Goal: Task Accomplishment & Management: Manage account settings

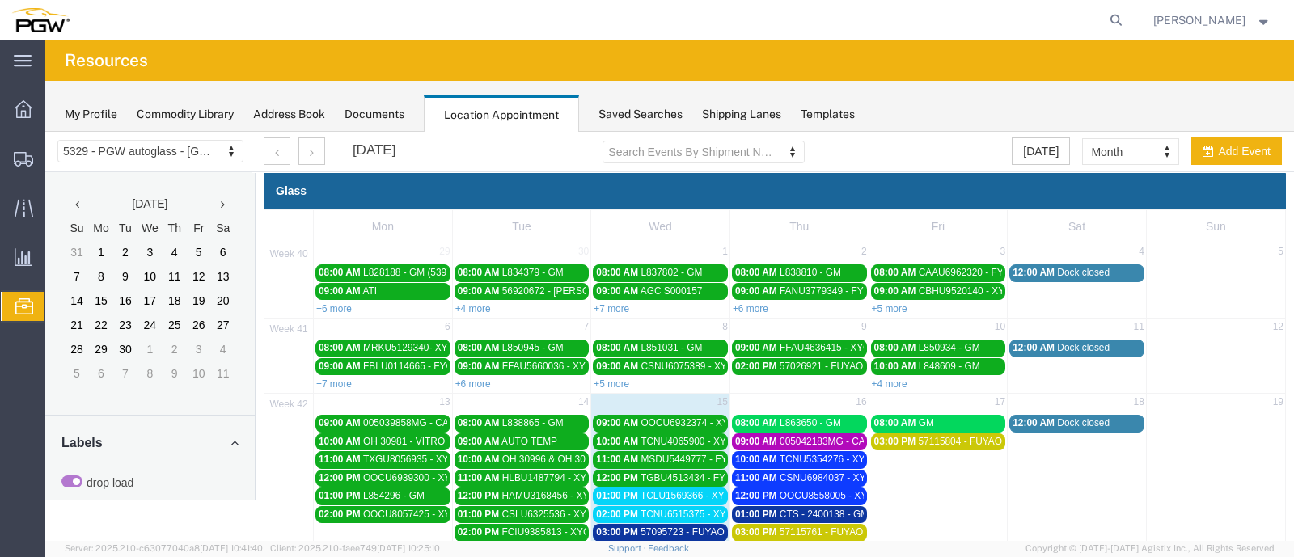
scroll to position [91, 0]
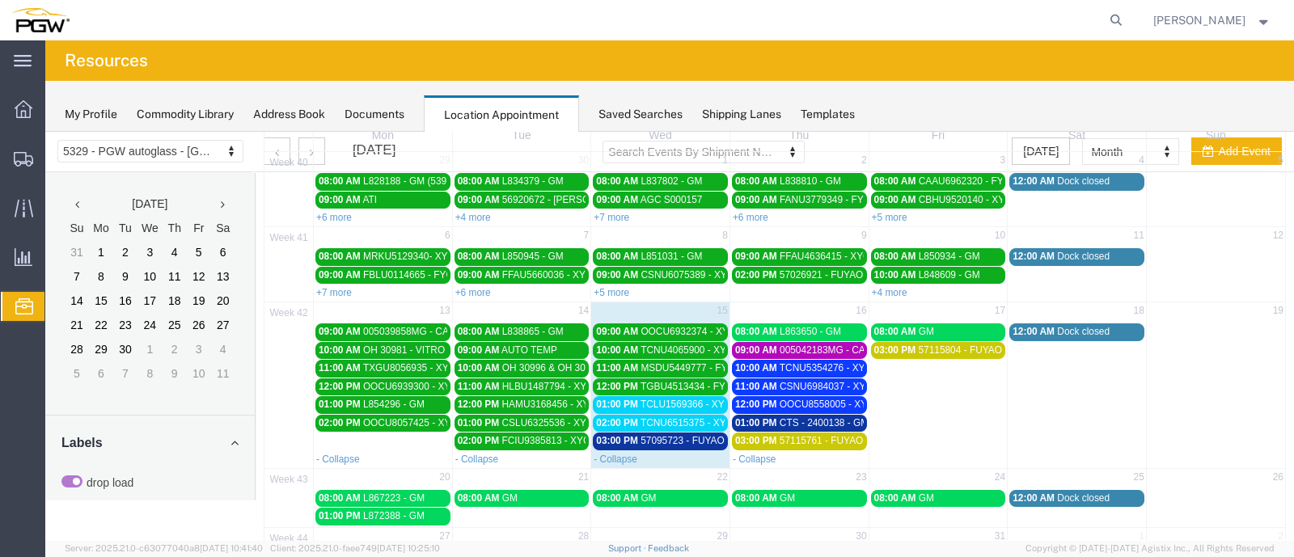
click at [640, 399] on span "TCLU1569366 - XYG" at bounding box center [685, 404] width 91 height 11
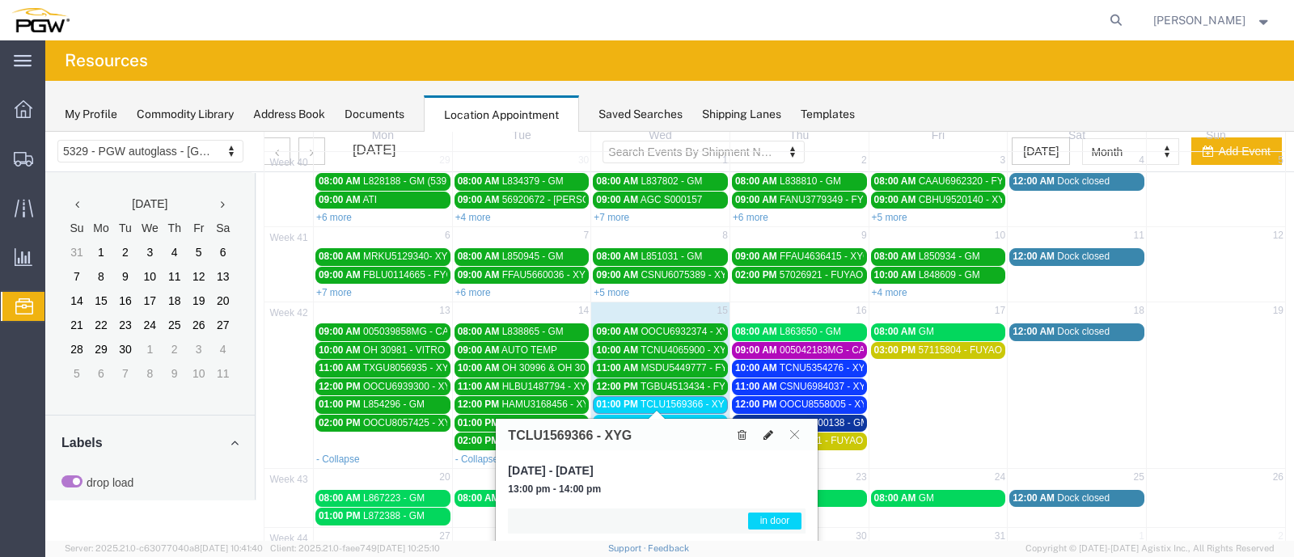
click at [771, 434] on icon at bounding box center [768, 434] width 10 height 11
select select "1"
select select "220"
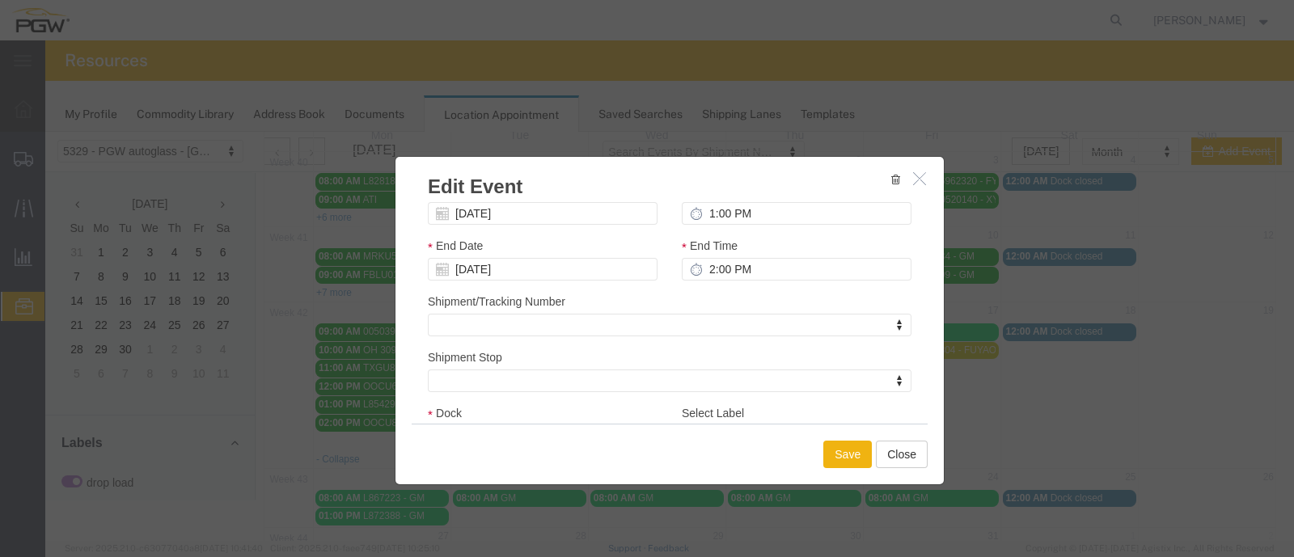
scroll to position [227, 0]
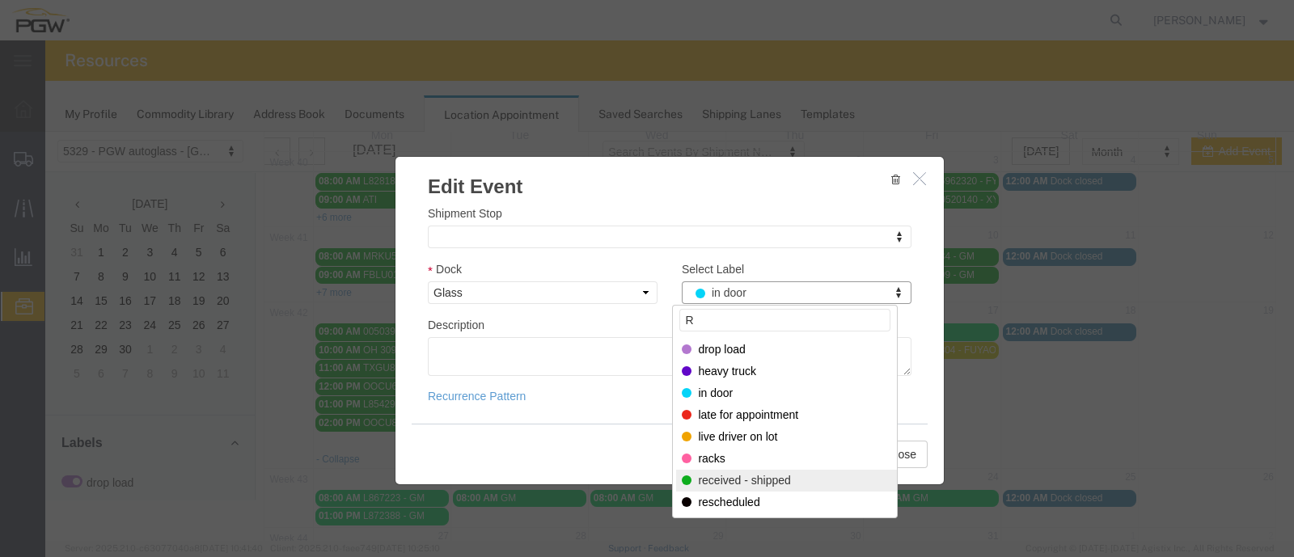
type input "R"
select select "200"
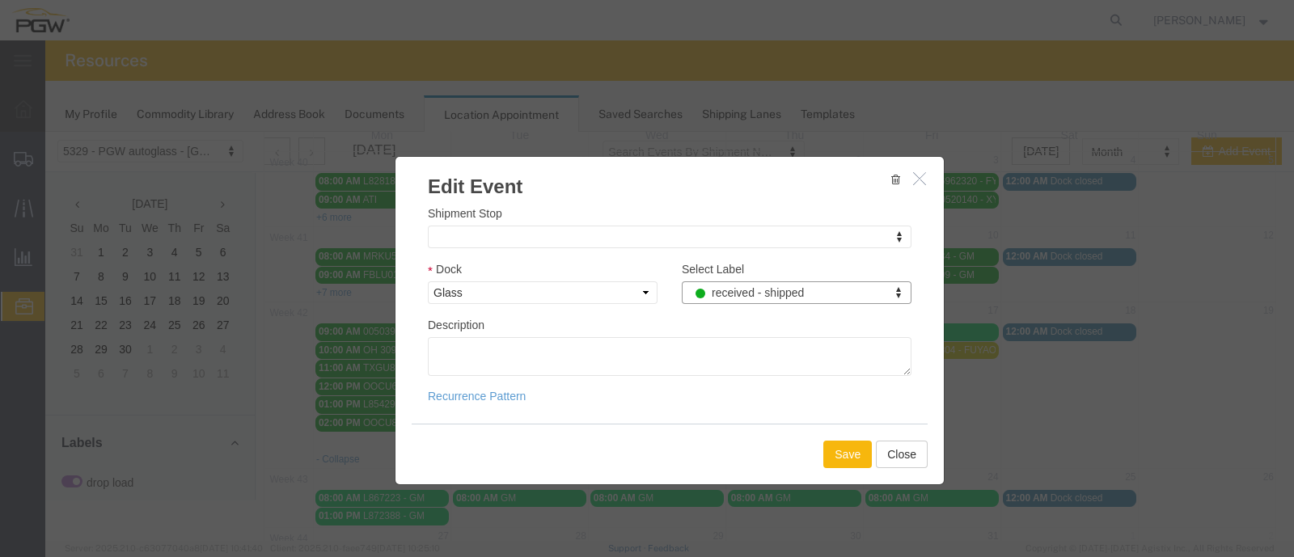
click at [836, 454] on button "Save" at bounding box center [847, 454] width 49 height 27
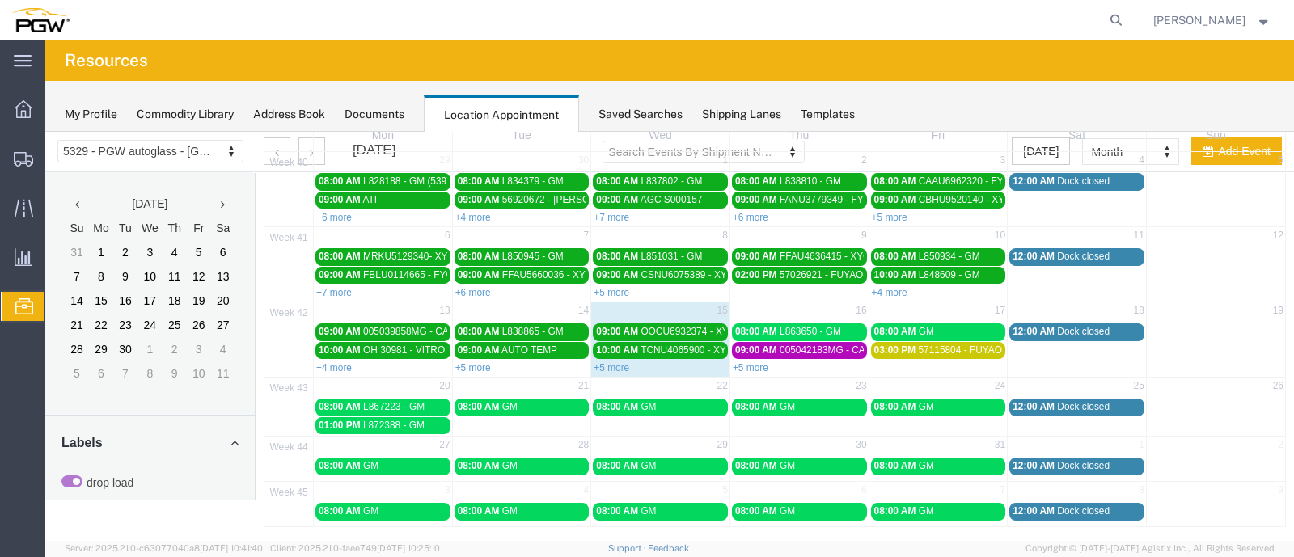
scroll to position [0, 0]
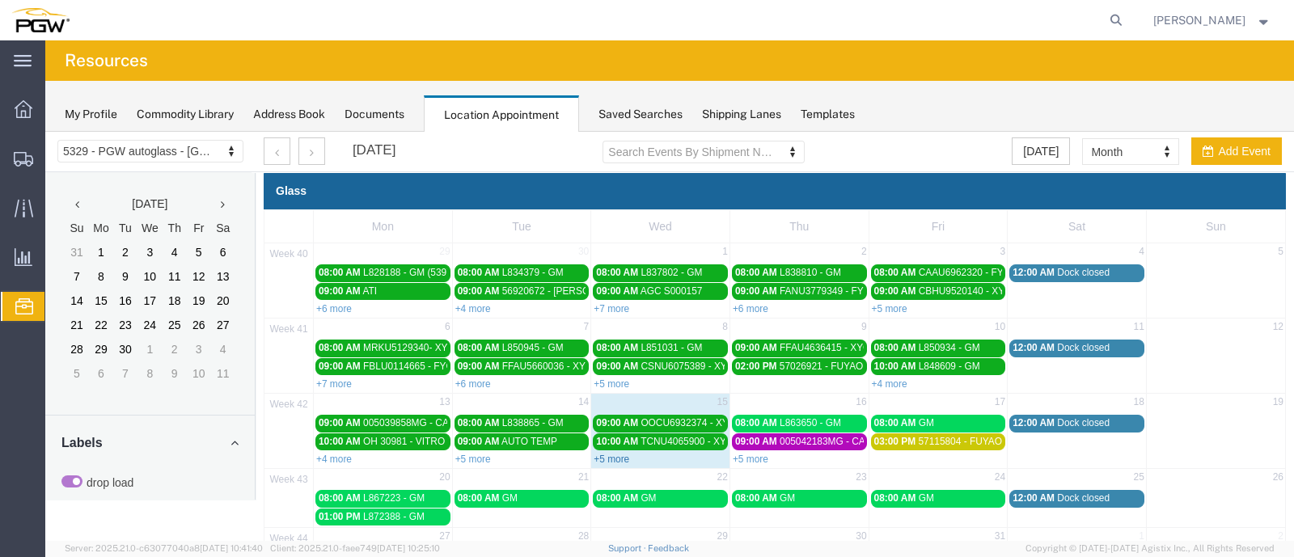
click at [607, 454] on link "+5 more" at bounding box center [612, 459] width 36 height 11
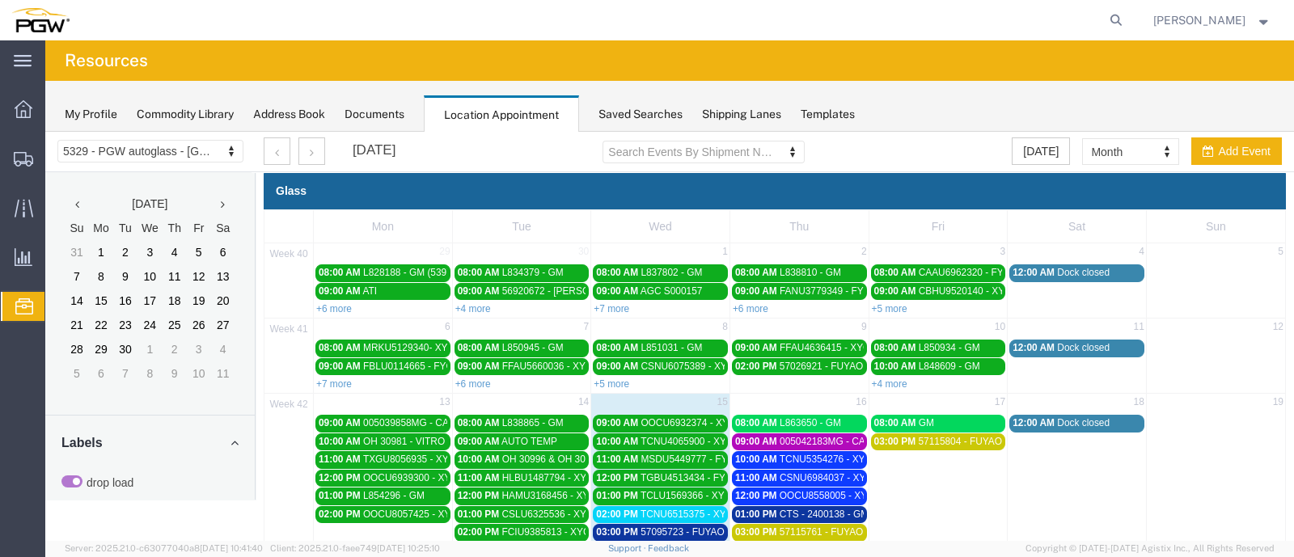
click at [643, 509] on div "02:00 PM TCNU6515375 - XYG" at bounding box center [660, 515] width 129 height 12
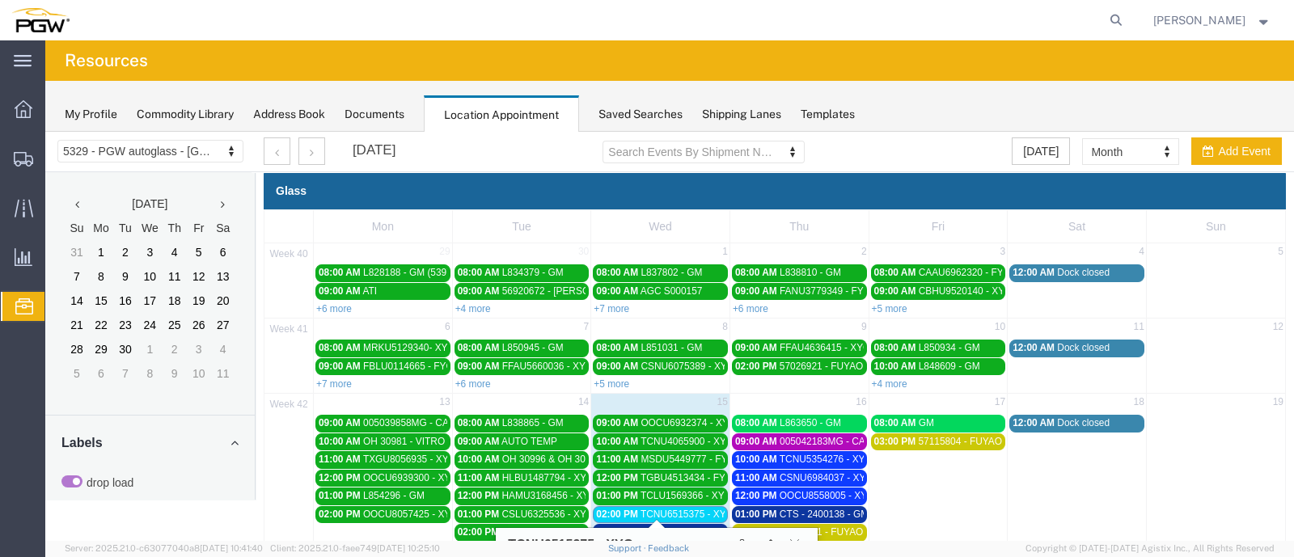
click at [643, 509] on div "02:00 PM TCNU6515375 - XYG" at bounding box center [660, 515] width 129 height 12
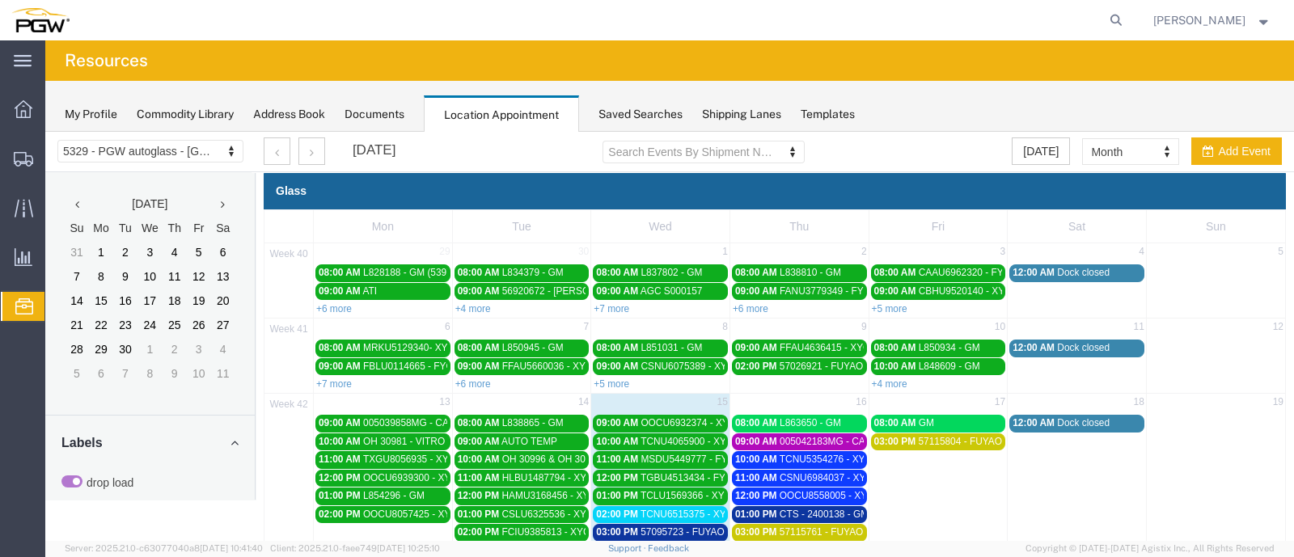
click at [644, 506] on link "02:00 PM TCNU6515375 - XYG" at bounding box center [660, 514] width 135 height 17
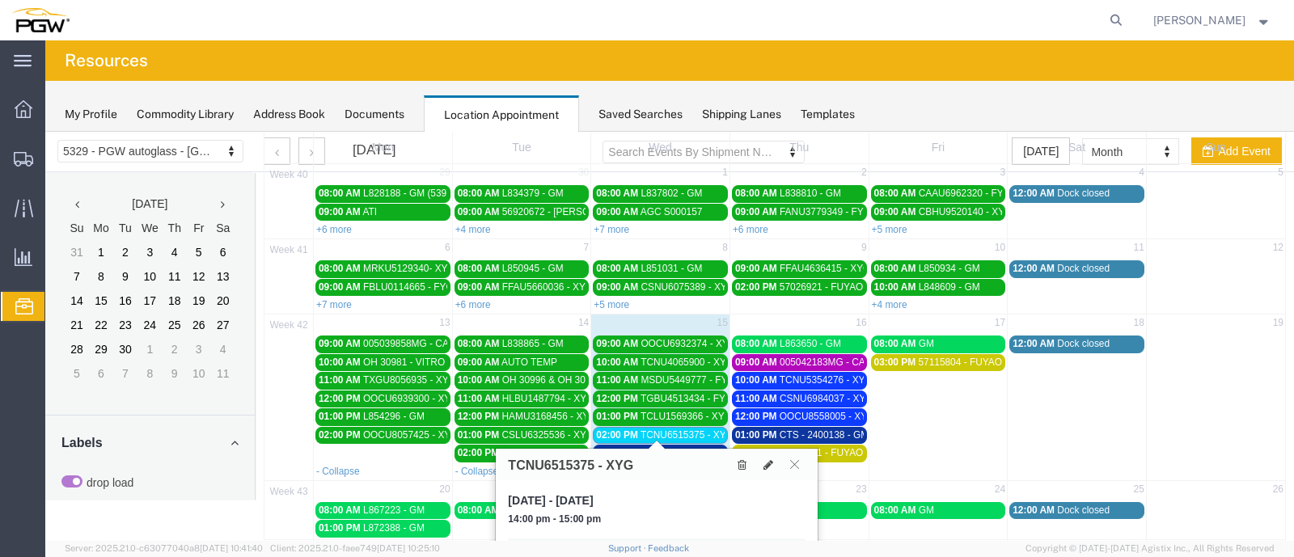
scroll to position [181, 0]
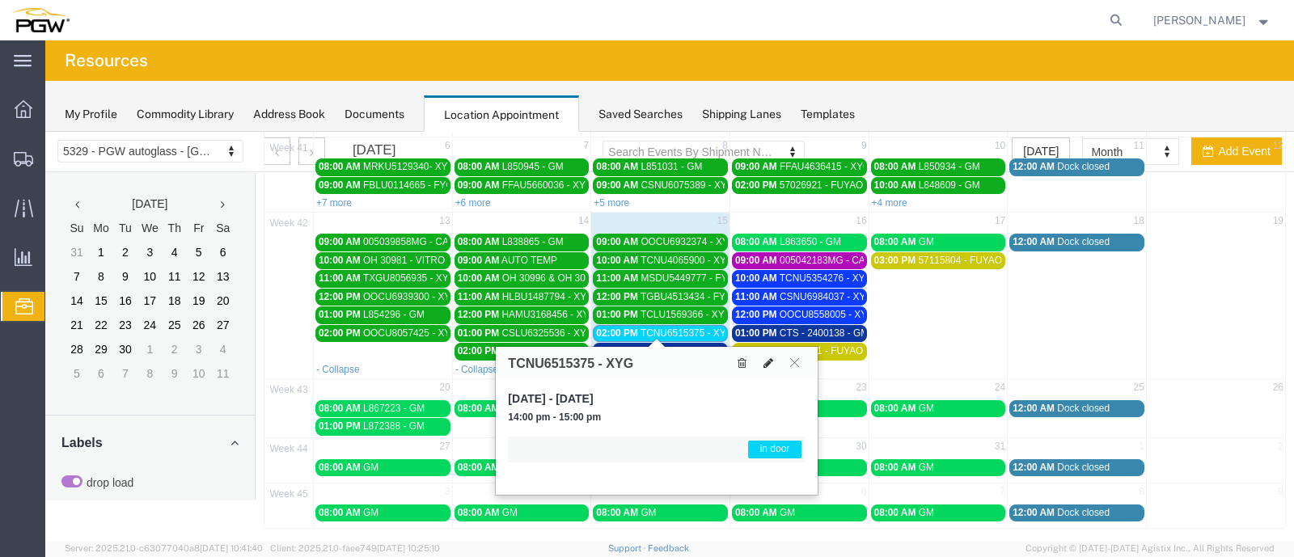
click at [765, 358] on icon at bounding box center [768, 362] width 10 height 11
select select "1"
select select "220"
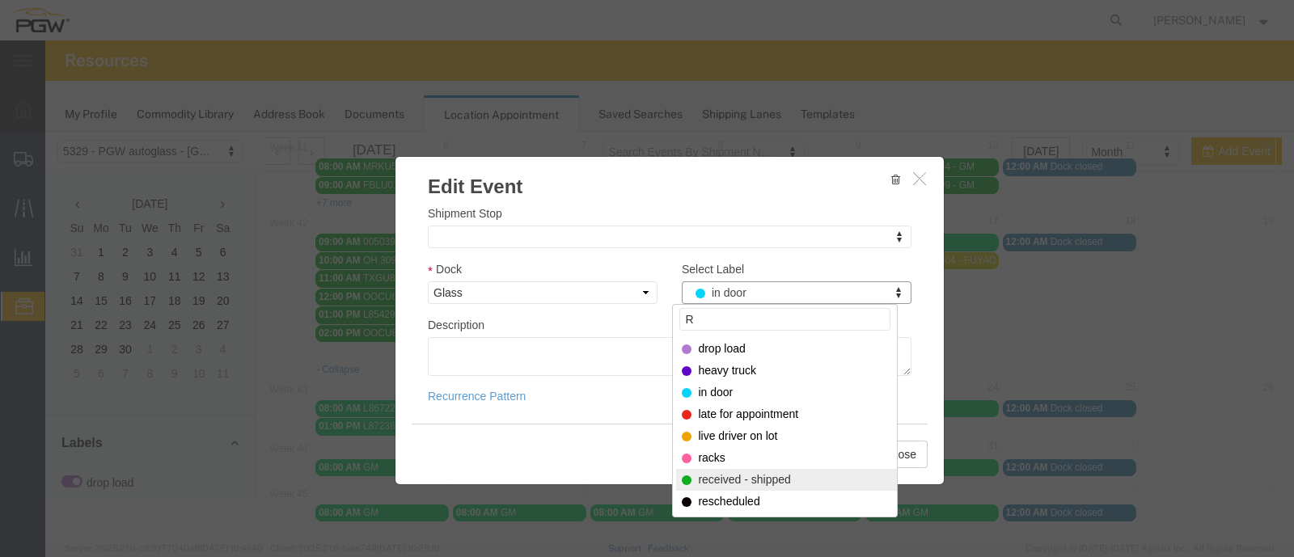
type input "R"
select select "200"
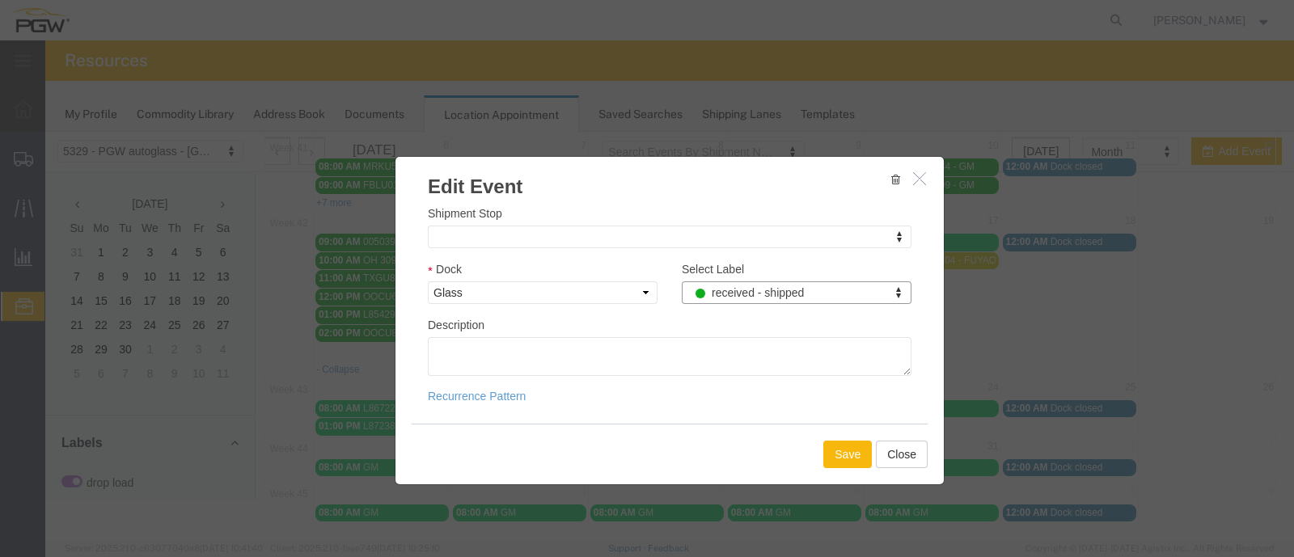
click at [847, 459] on button "Save" at bounding box center [847, 454] width 49 height 27
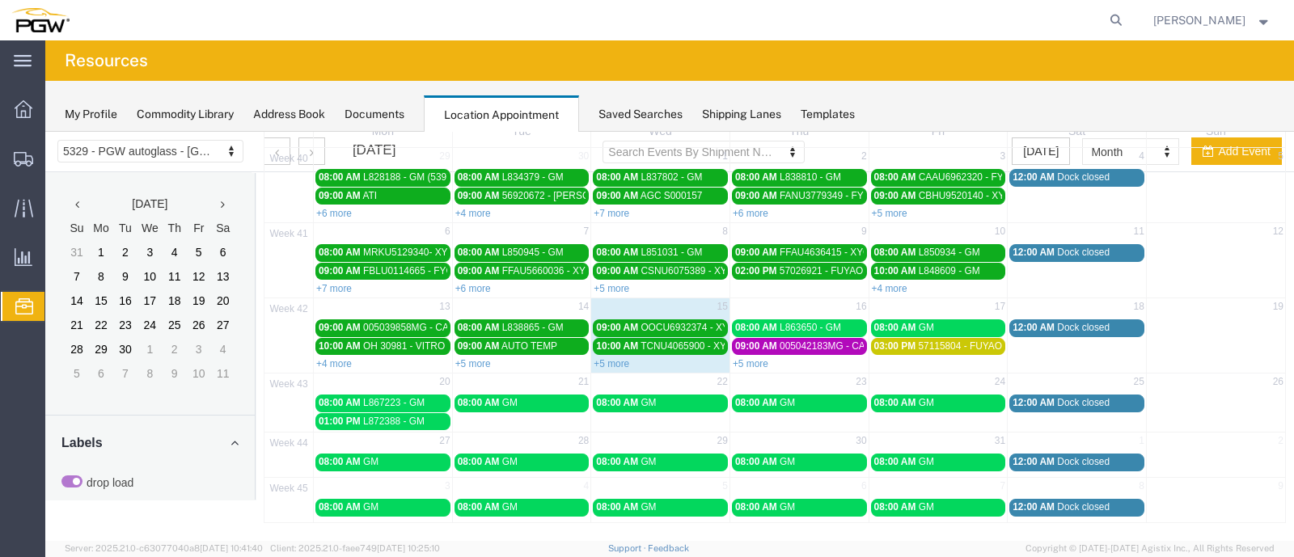
scroll to position [0, 0]
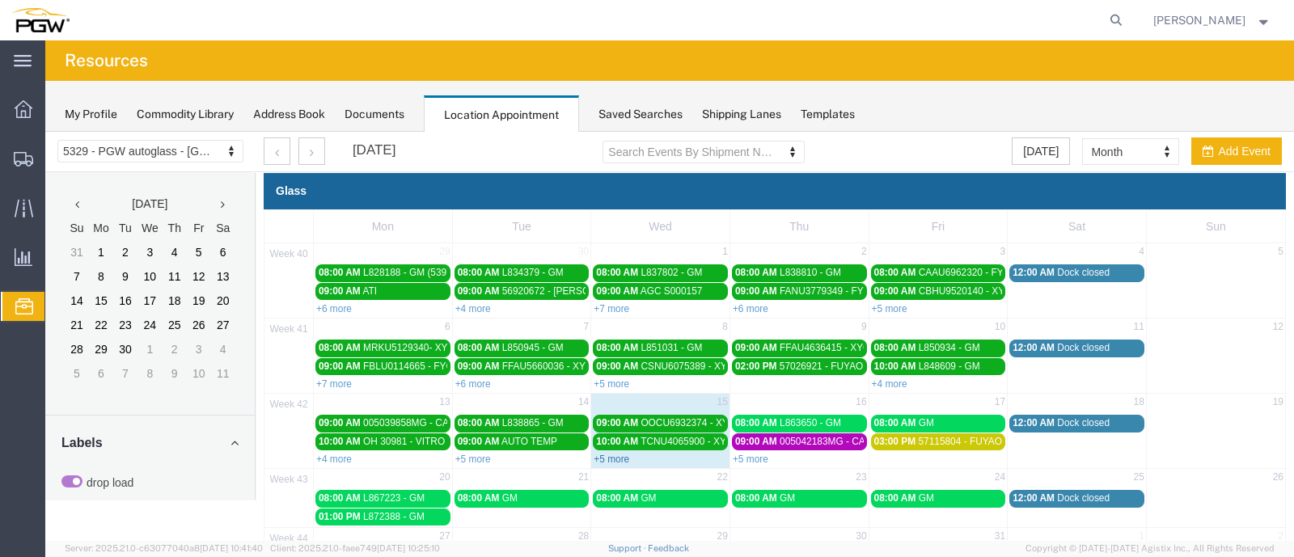
click at [611, 459] on link "+5 more" at bounding box center [612, 459] width 36 height 11
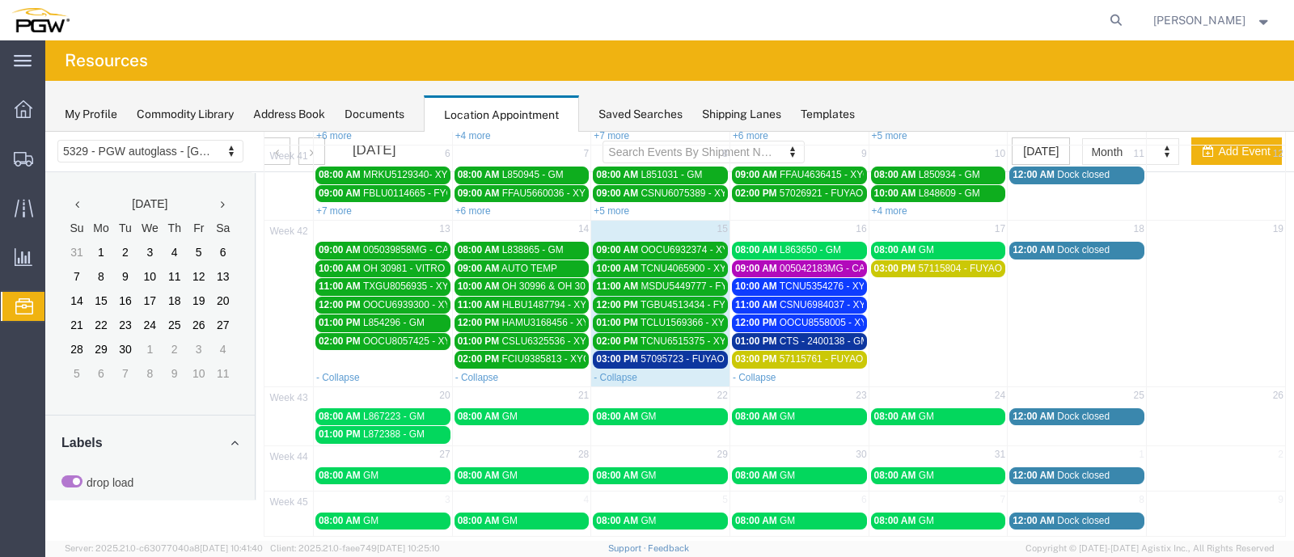
scroll to position [181, 0]
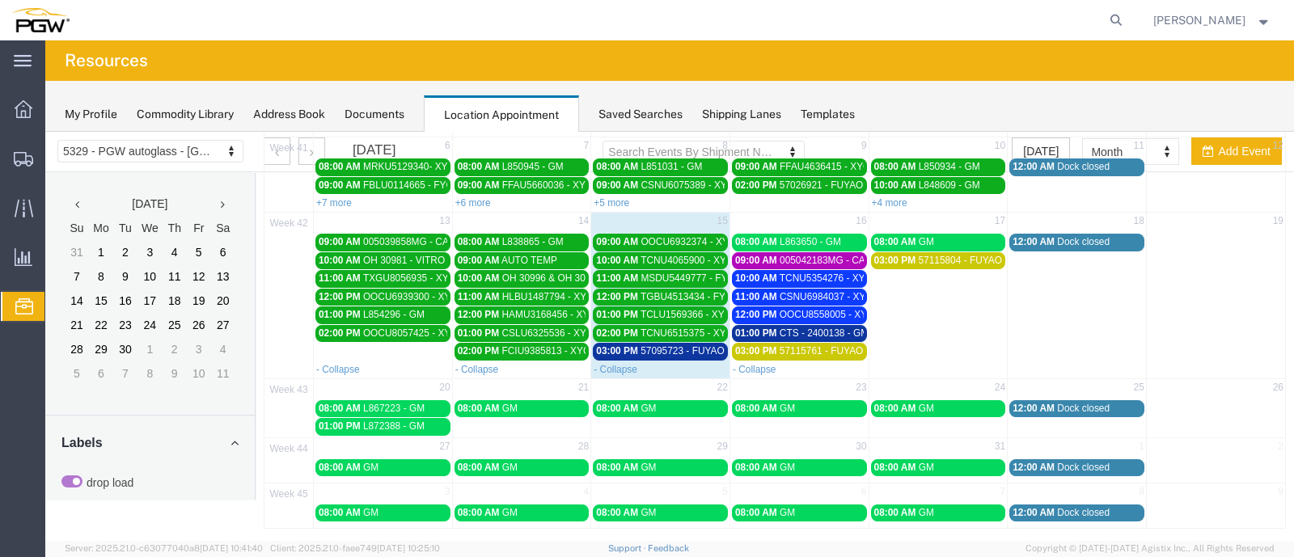
click at [655, 345] on span "57095723 - FUYAO" at bounding box center [682, 350] width 84 height 11
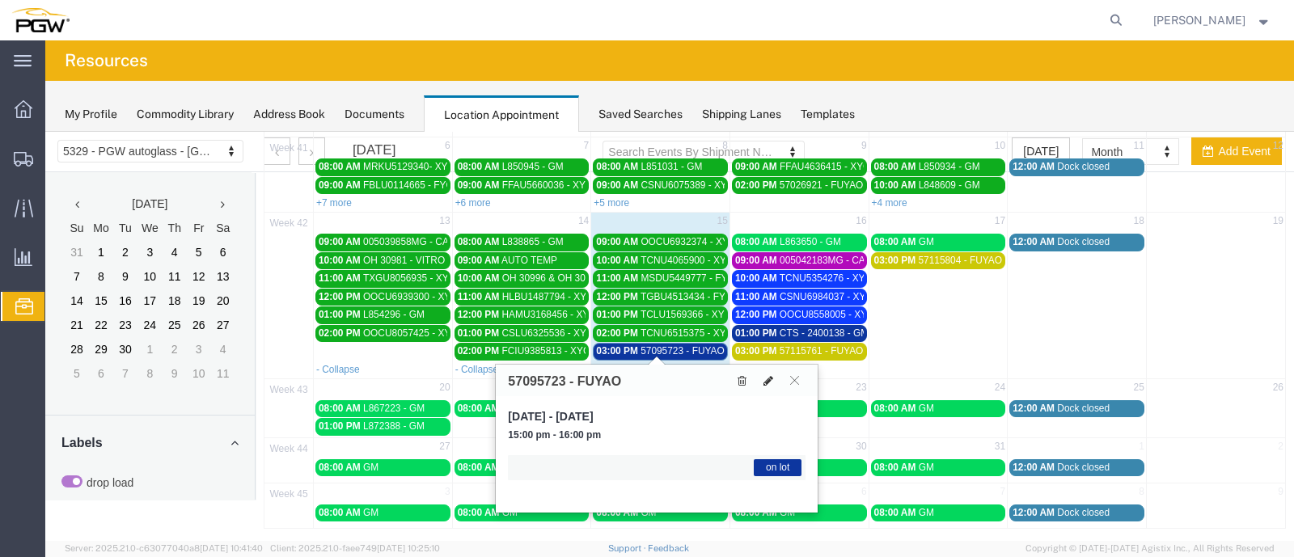
click at [767, 380] on icon at bounding box center [768, 380] width 10 height 11
select select "1"
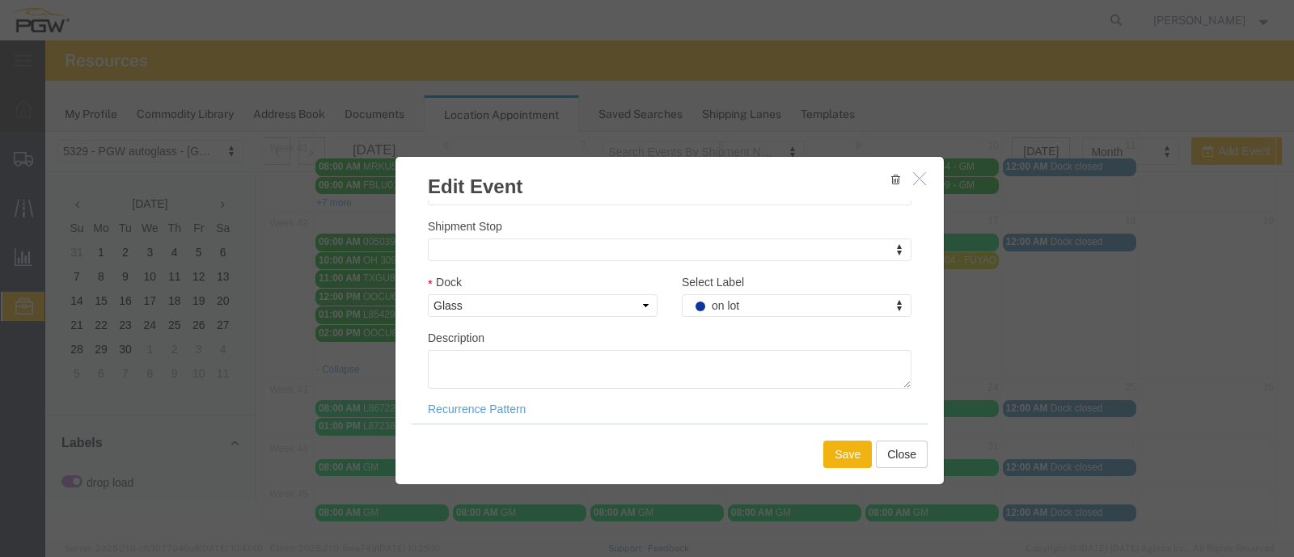
scroll to position [227, 0]
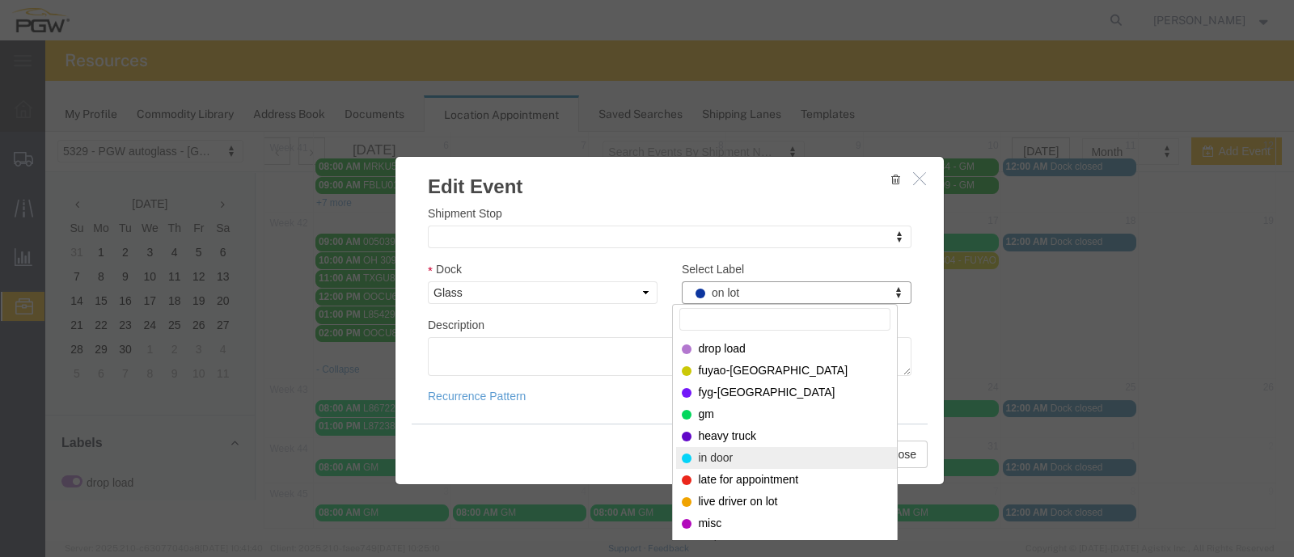
select select "220"
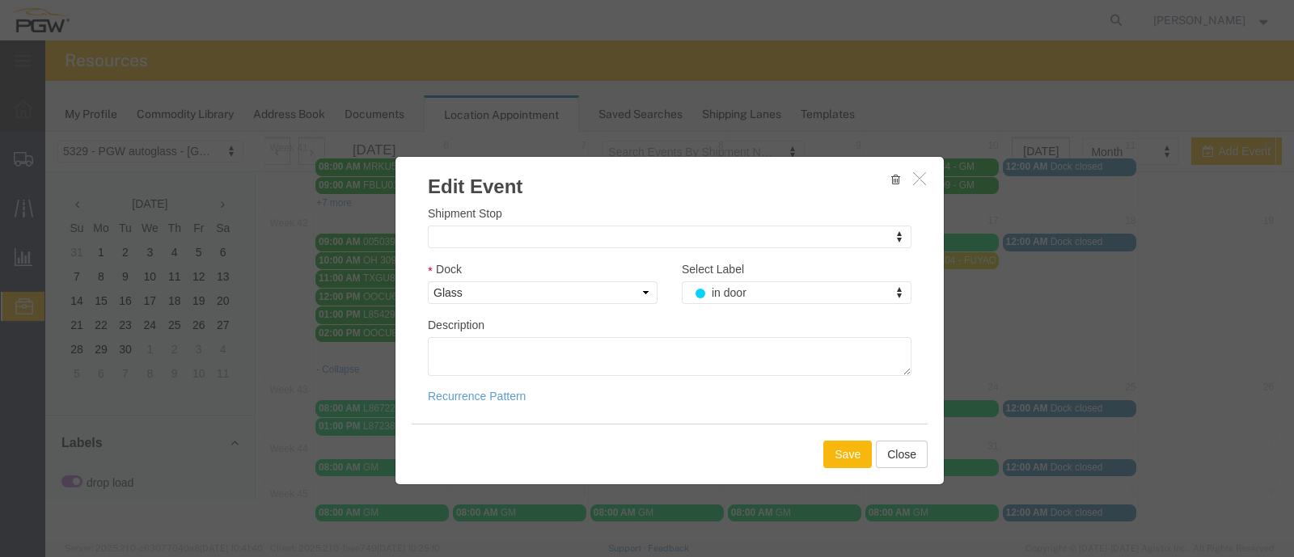
click at [839, 457] on button "Save" at bounding box center [847, 454] width 49 height 27
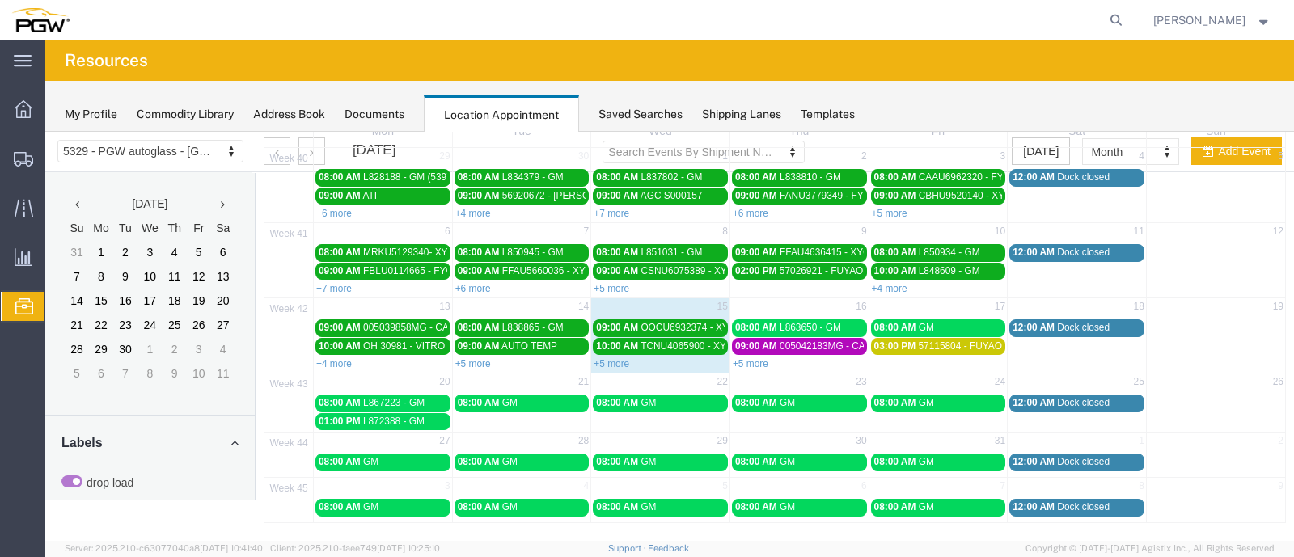
scroll to position [0, 0]
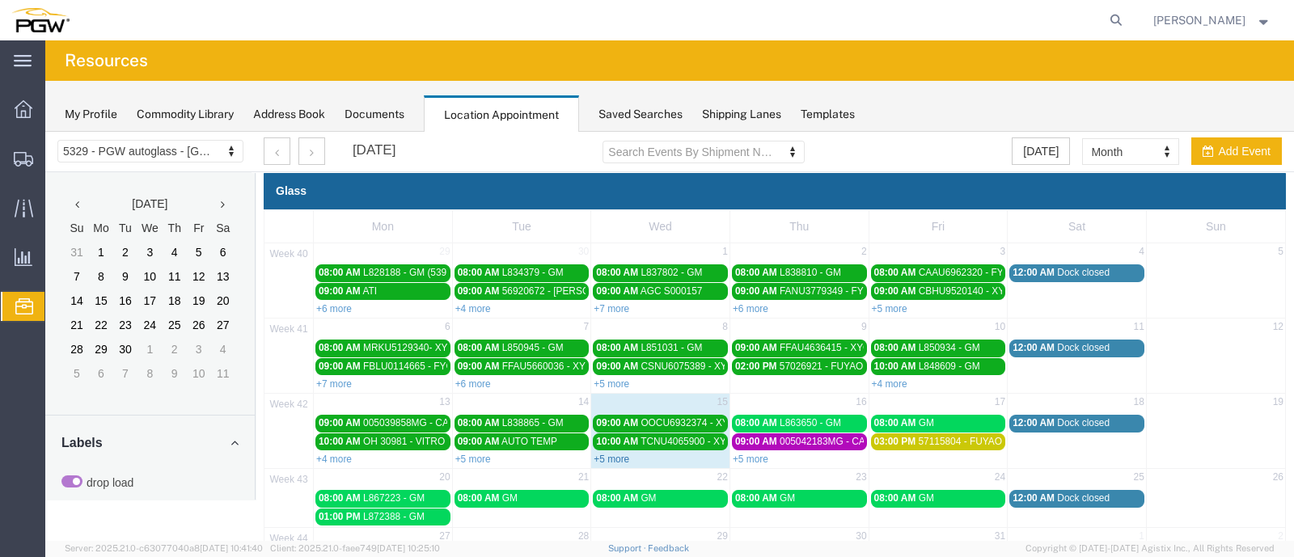
click at [602, 460] on link "+5 more" at bounding box center [612, 459] width 36 height 11
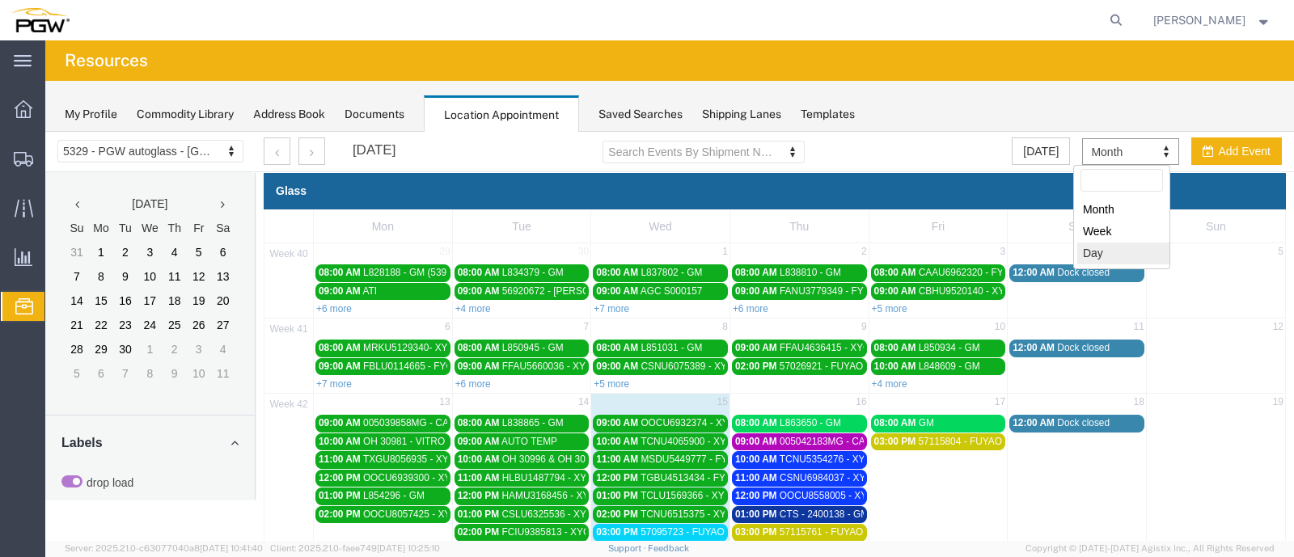
select select "agendaDay"
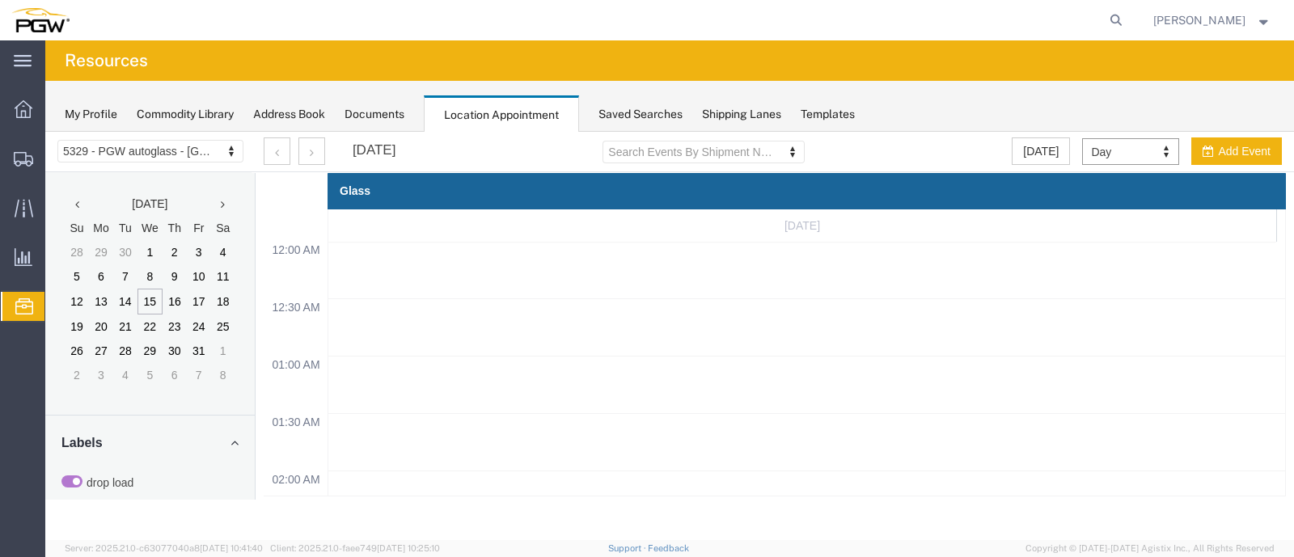
scroll to position [687, 0]
click at [304, 151] on button "button" at bounding box center [311, 150] width 27 height 27
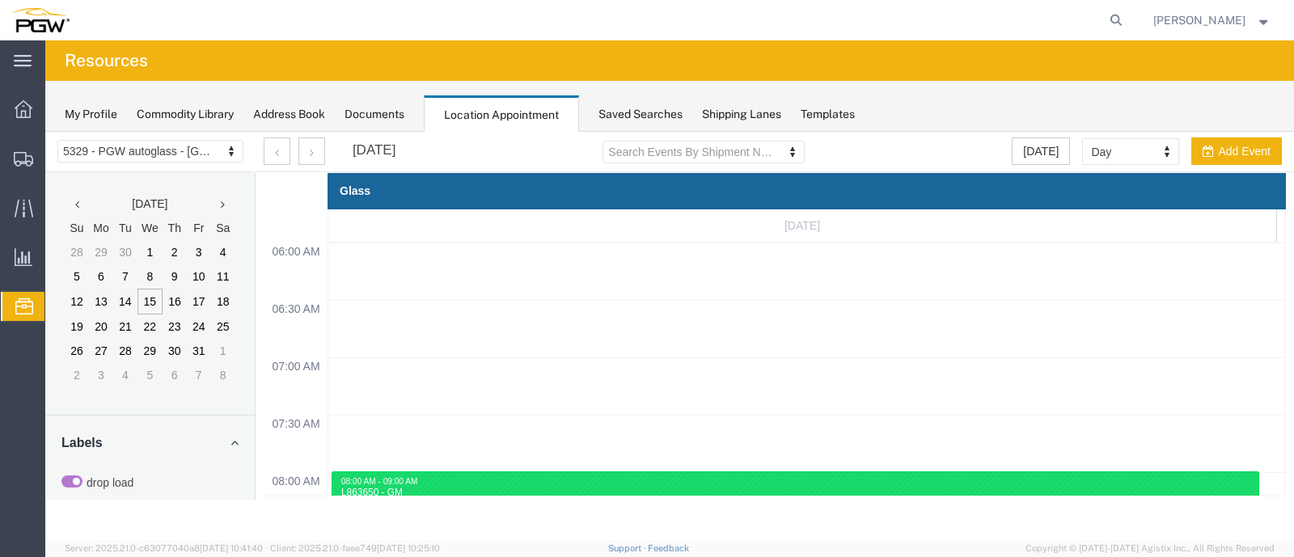
scroll to position [825, 0]
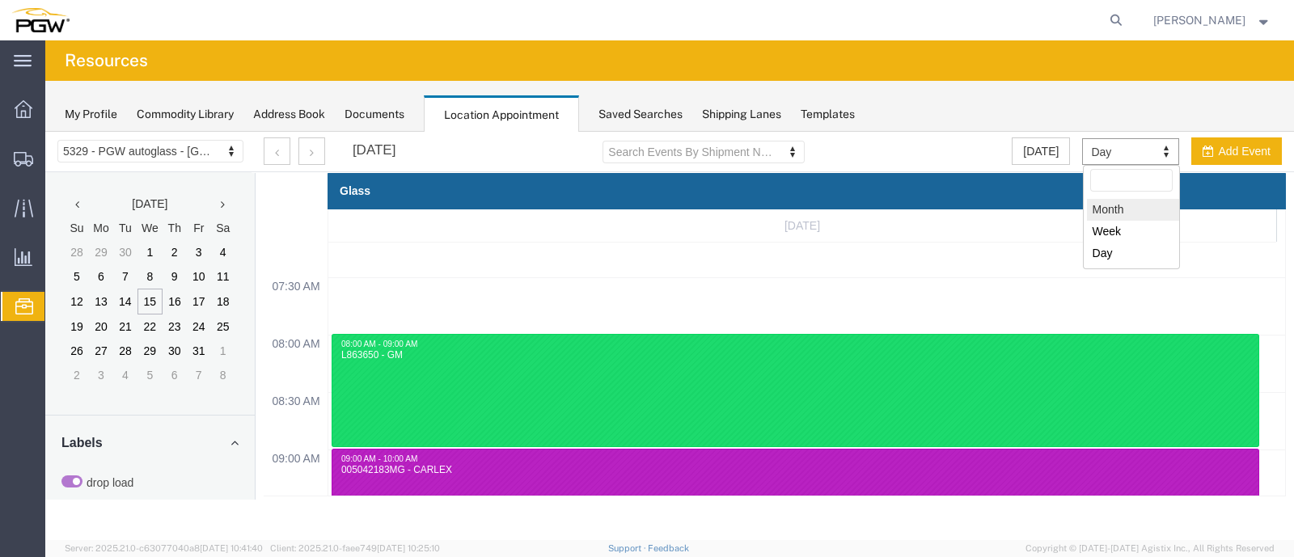
select select "month"
